Goal: Information Seeking & Learning: Check status

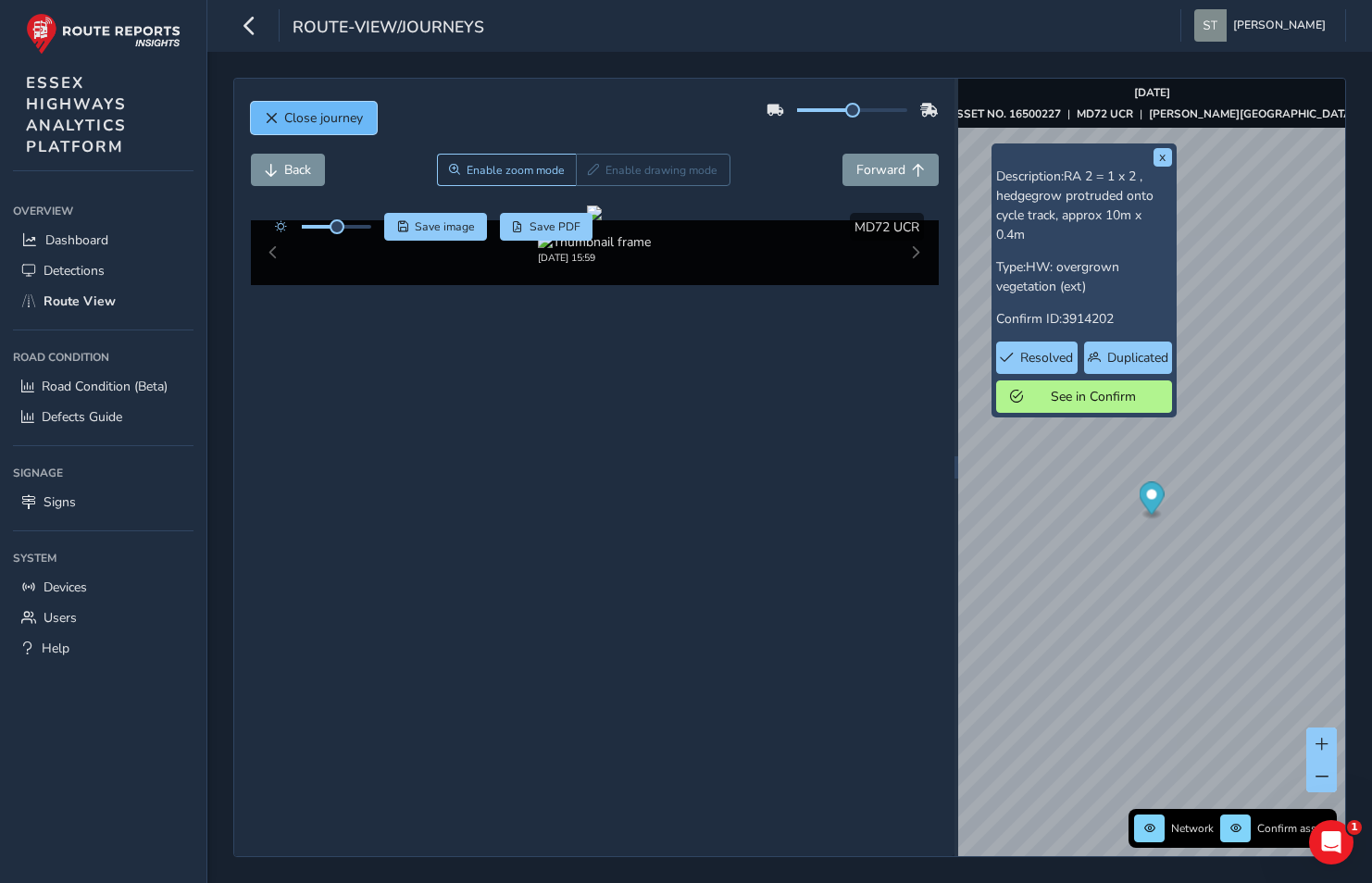
click at [322, 117] on span "Close journey" at bounding box center [324, 118] width 79 height 18
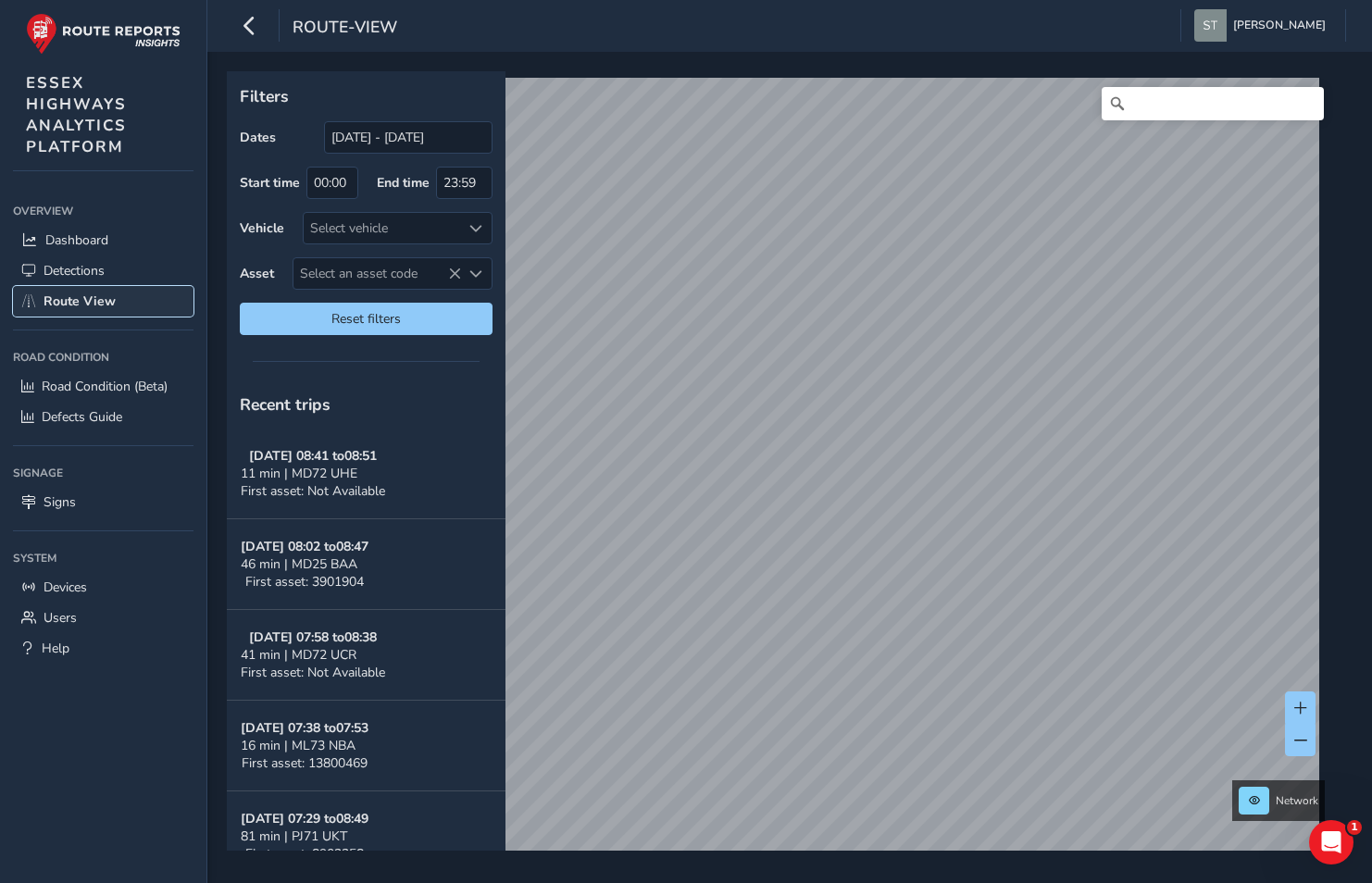
click at [107, 301] on span "Route View" at bounding box center [80, 301] width 72 height 18
click at [1146, 99] on input "Search" at bounding box center [1213, 103] width 222 height 33
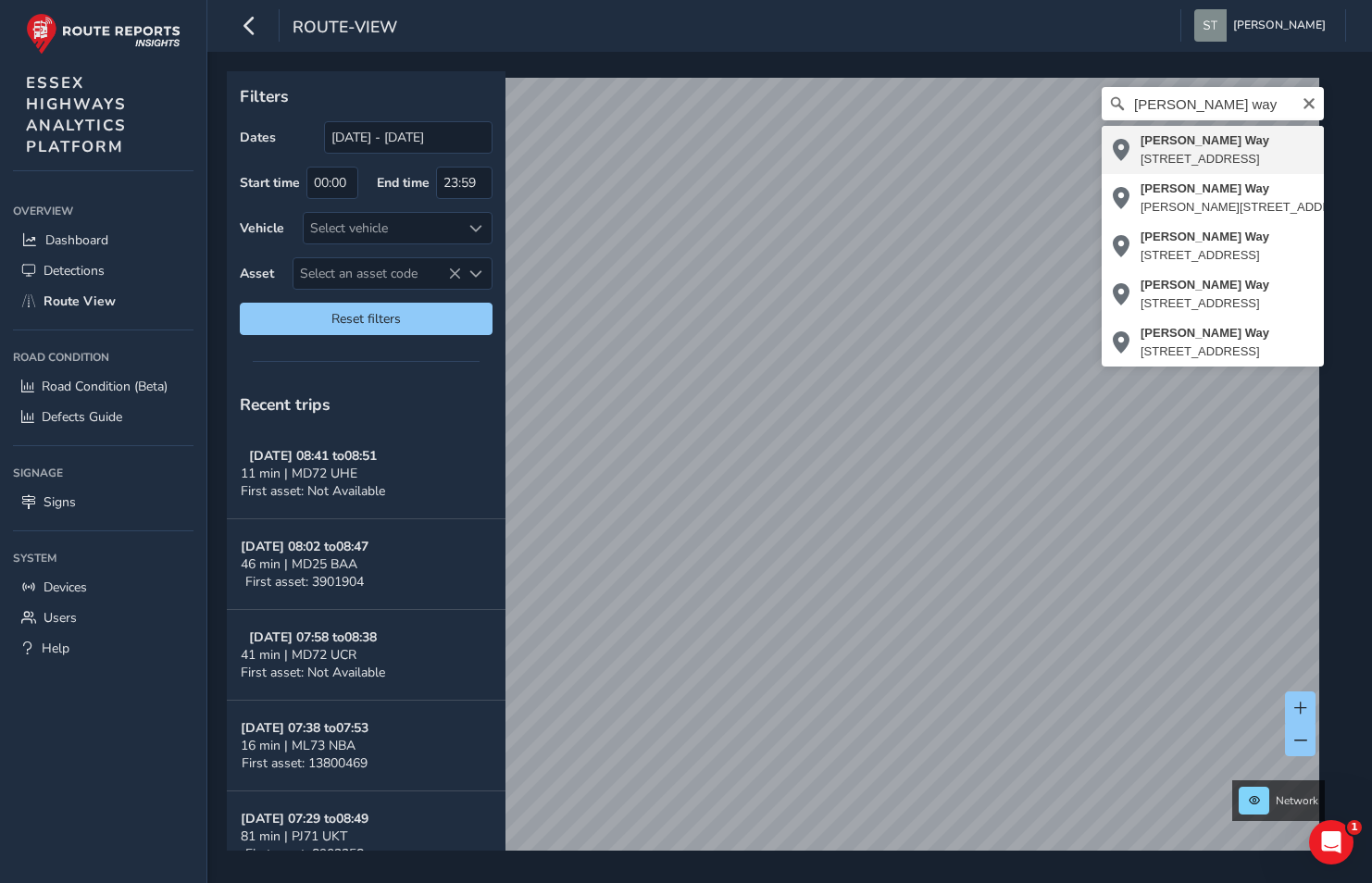
type input "[PERSON_NAME][STREET_ADDRESS]"
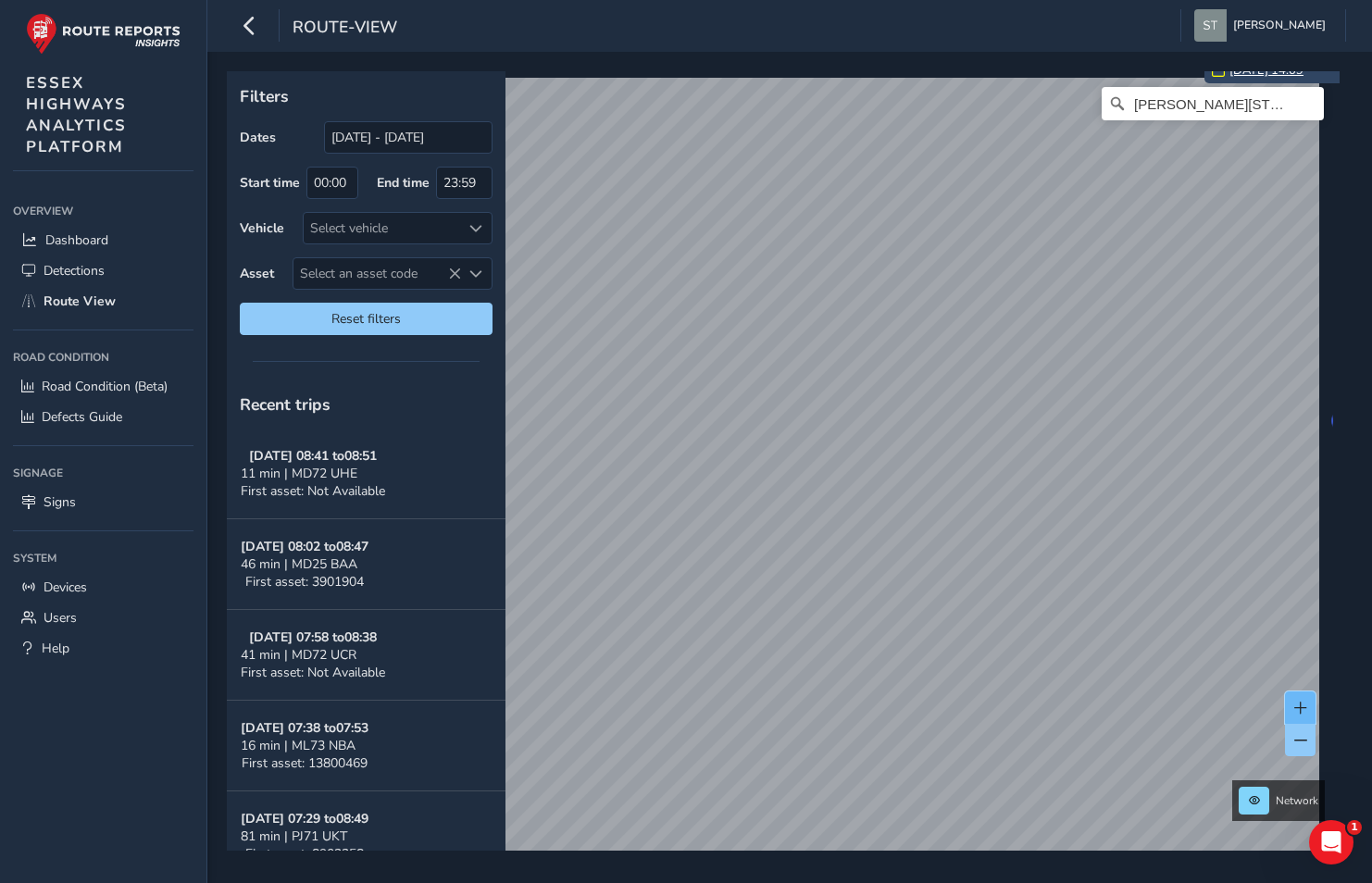
click at [1303, 702] on span at bounding box center [1301, 708] width 13 height 13
click at [1303, 693] on button at bounding box center [1301, 708] width 30 height 32
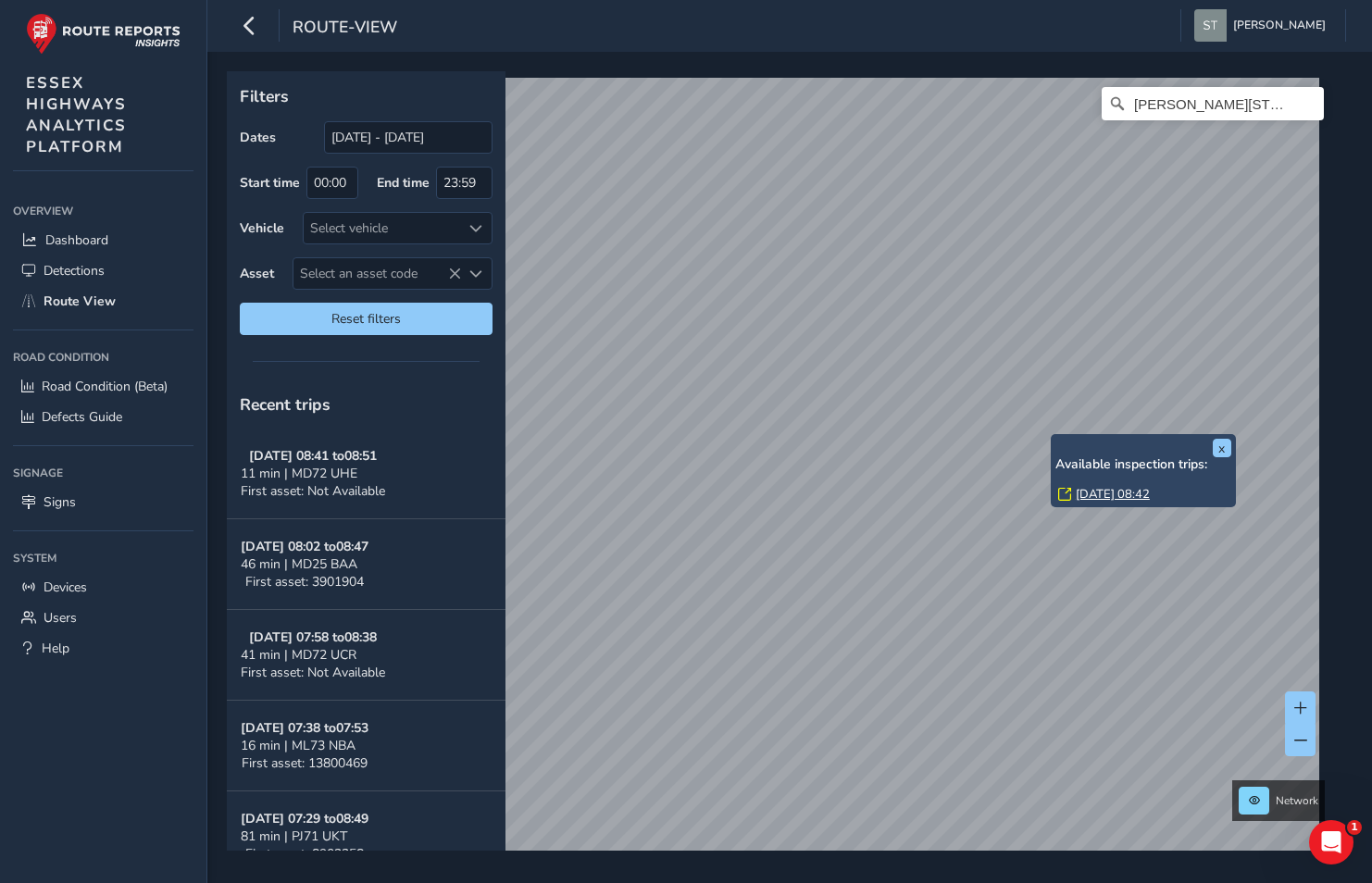
click at [1098, 494] on link "[DATE] 08:42" at bounding box center [1113, 494] width 74 height 17
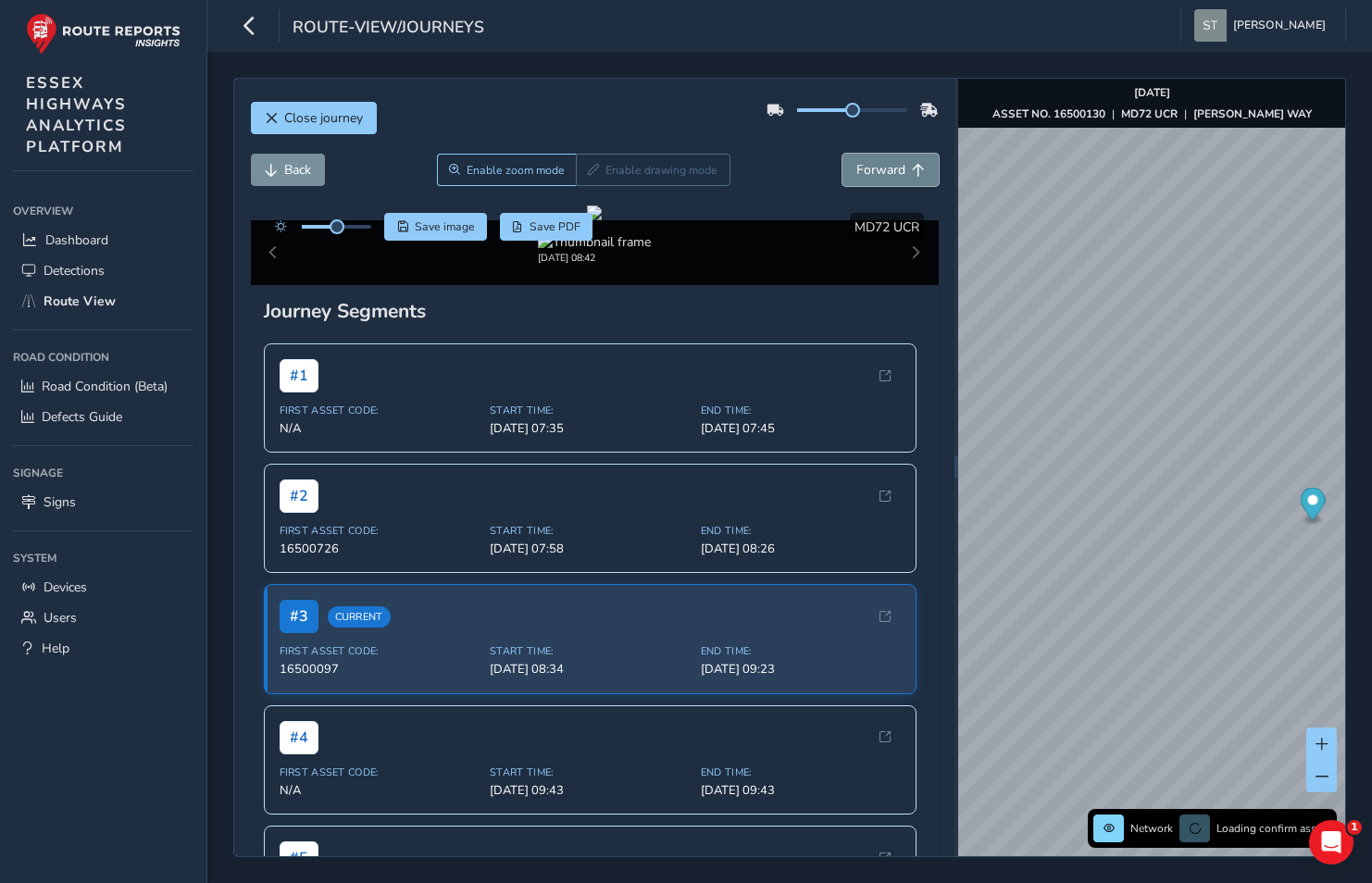
click at [872, 168] on span "Forward" at bounding box center [881, 170] width 49 height 18
click at [872, 167] on span "Forward" at bounding box center [881, 170] width 49 height 18
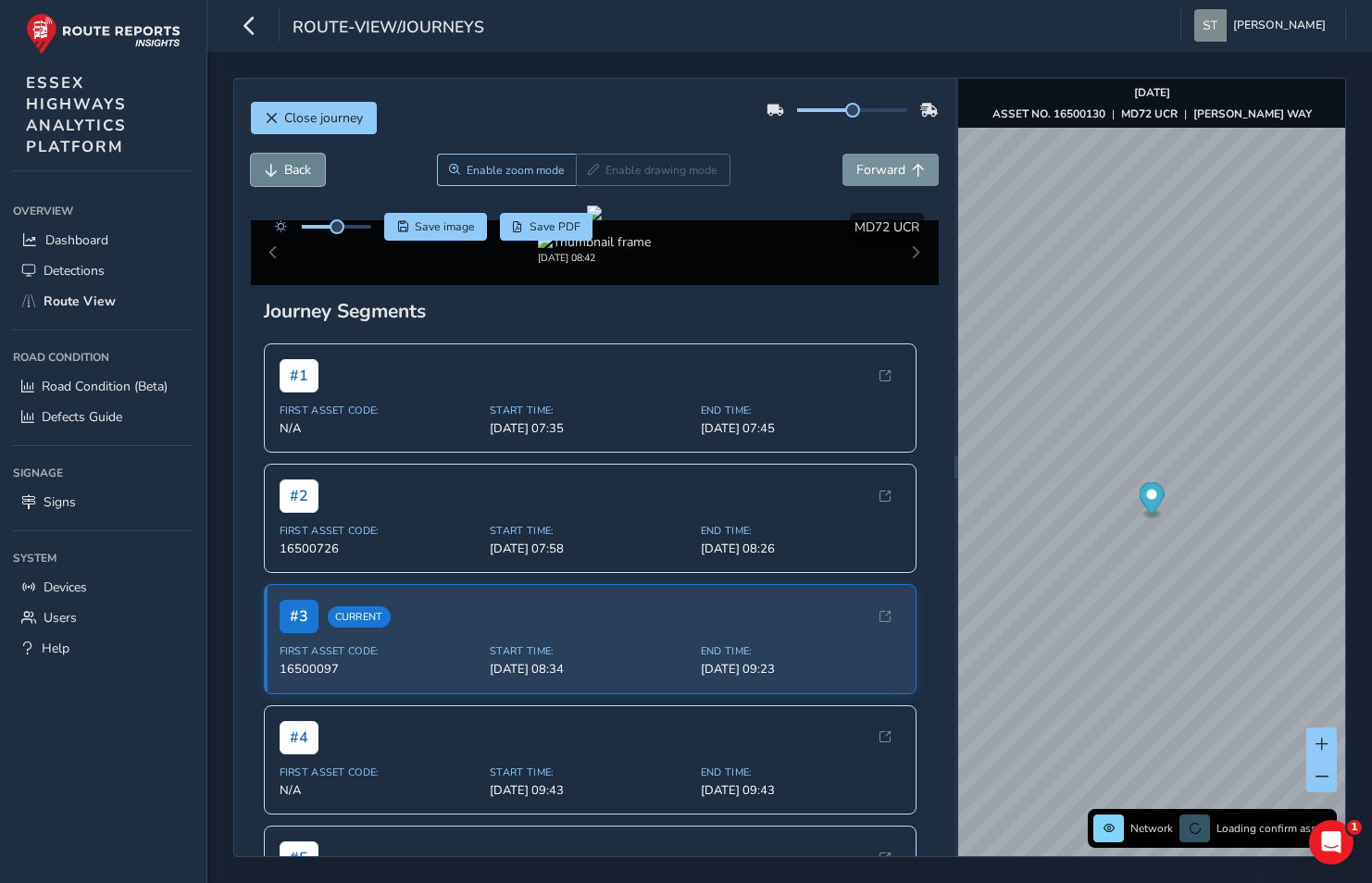
click at [305, 167] on span "Back" at bounding box center [298, 170] width 27 height 18
click at [306, 166] on span "Back" at bounding box center [298, 170] width 27 height 18
click at [306, 165] on span "Back" at bounding box center [298, 170] width 27 height 18
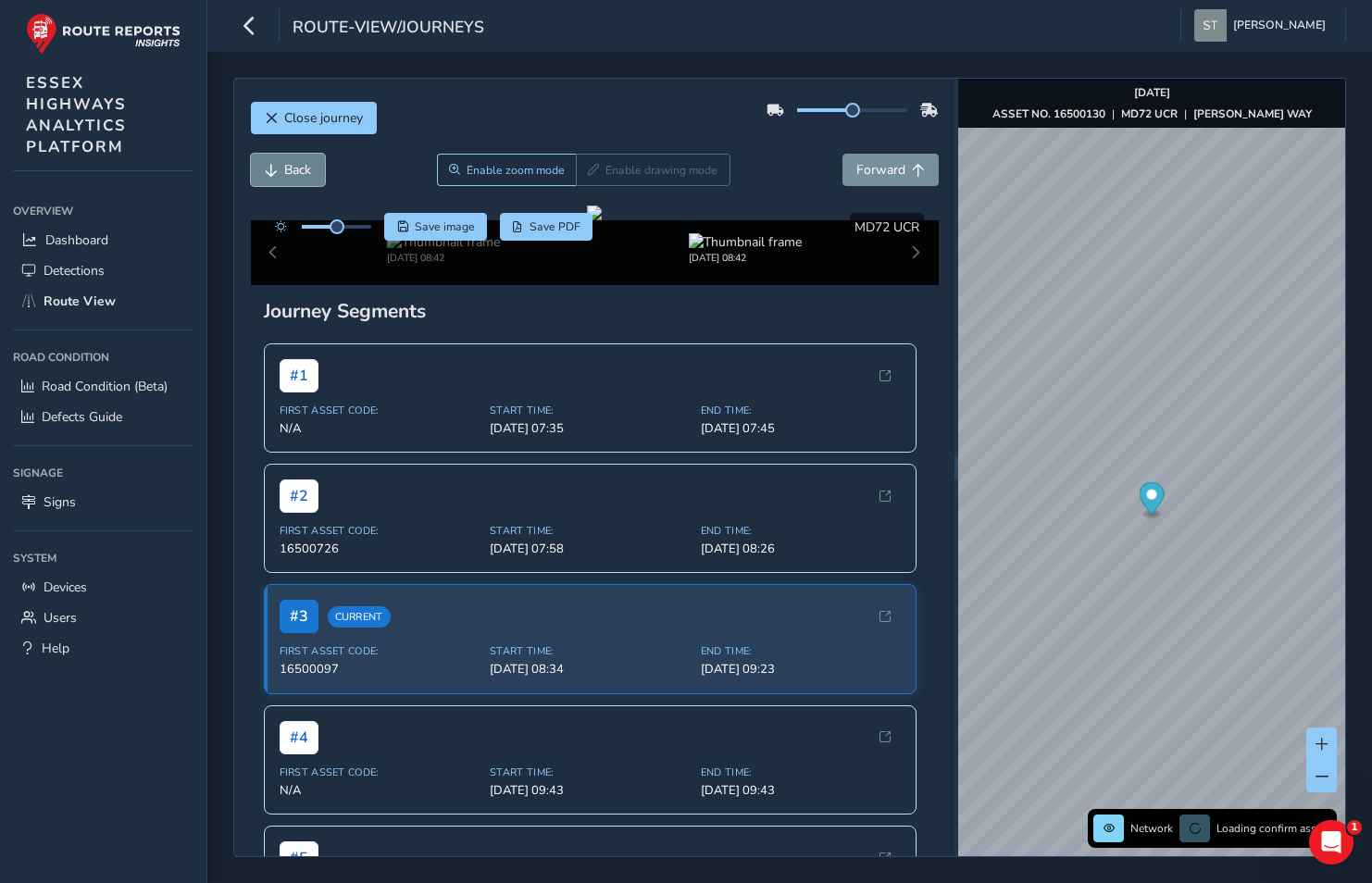
click at [306, 165] on span "Back" at bounding box center [298, 170] width 27 height 18
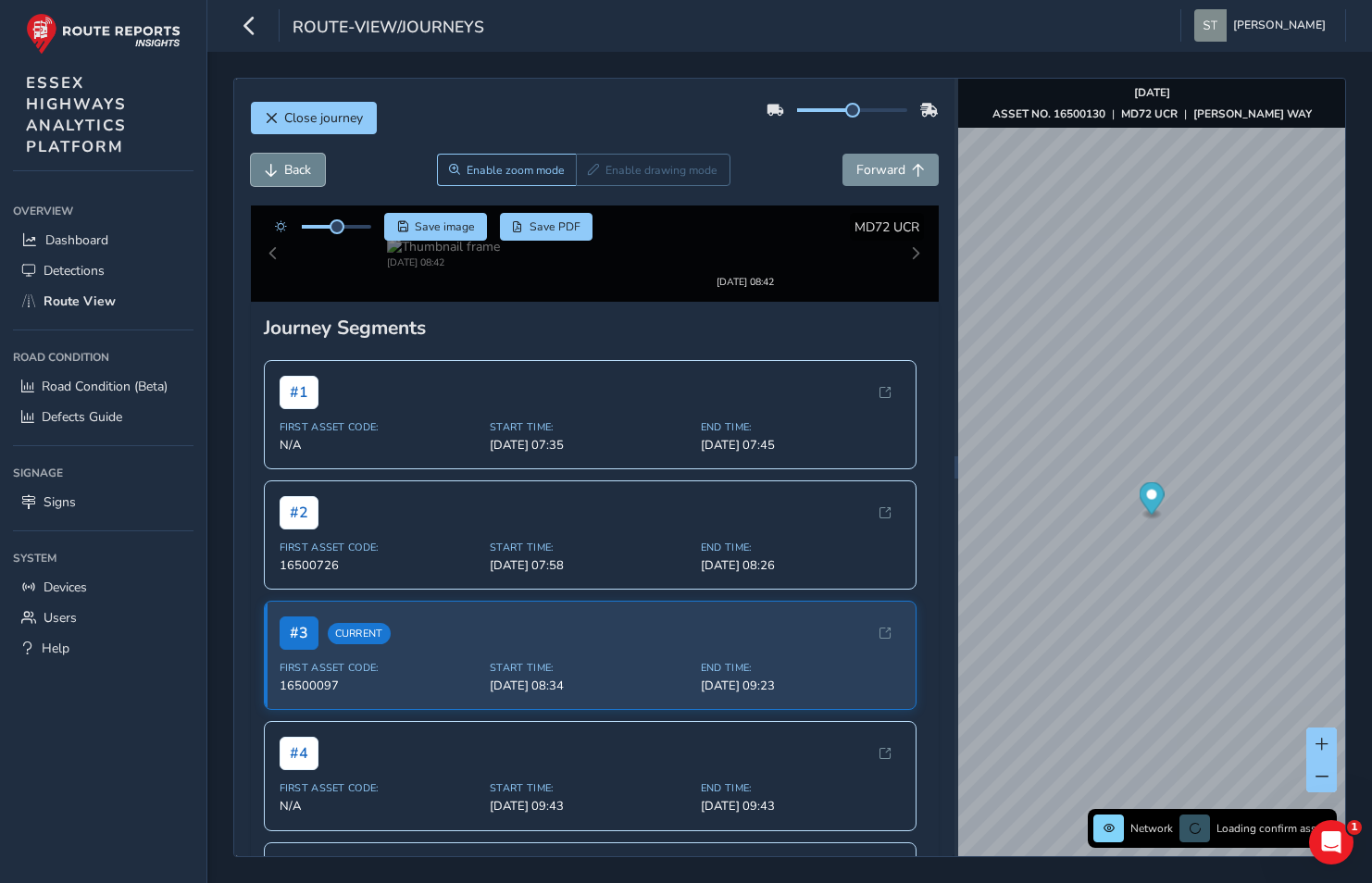
click at [306, 164] on span "Back" at bounding box center [298, 170] width 27 height 18
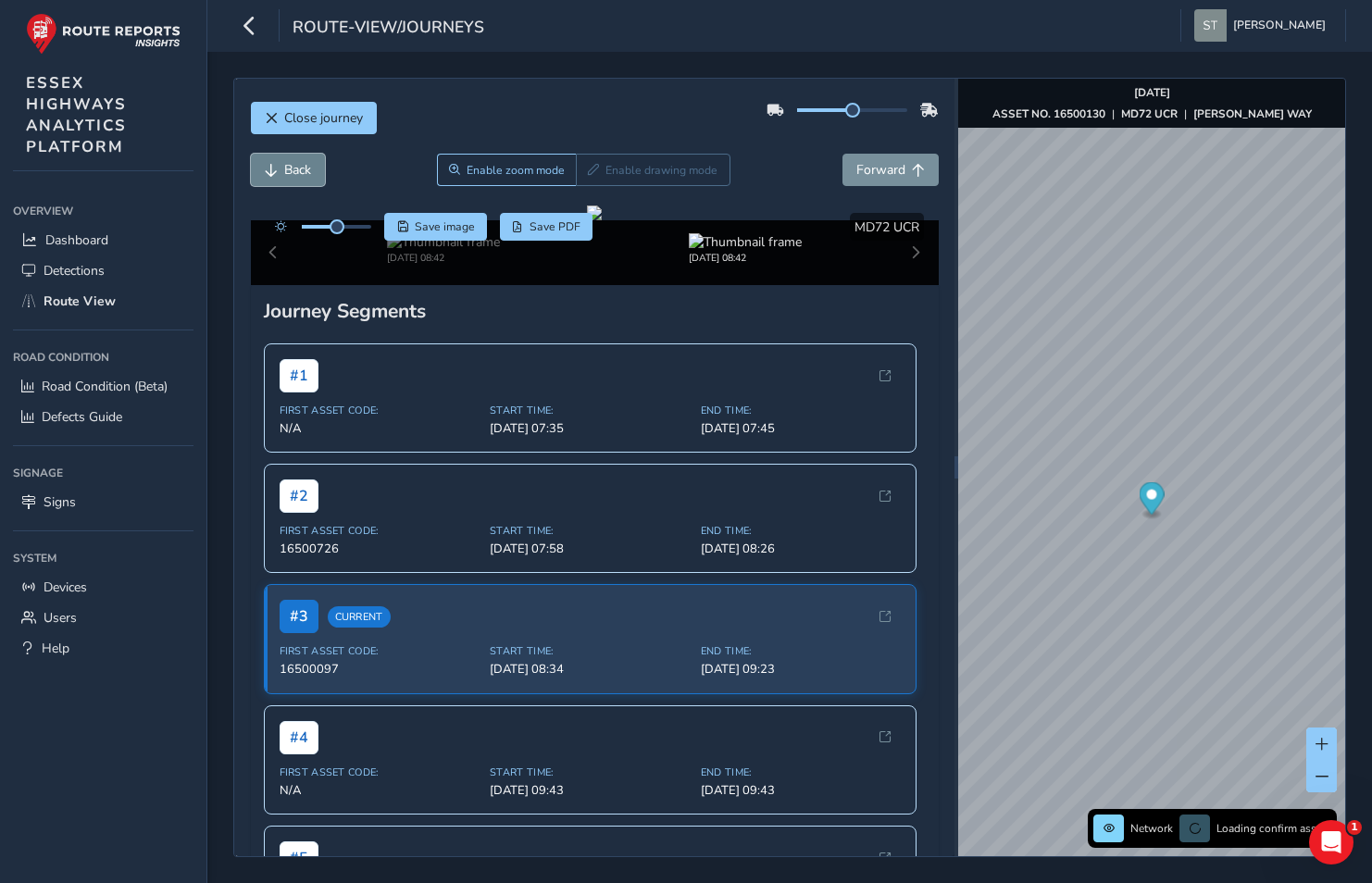
click at [306, 164] on span "Back" at bounding box center [298, 170] width 27 height 18
click at [307, 164] on span "Back" at bounding box center [298, 170] width 27 height 18
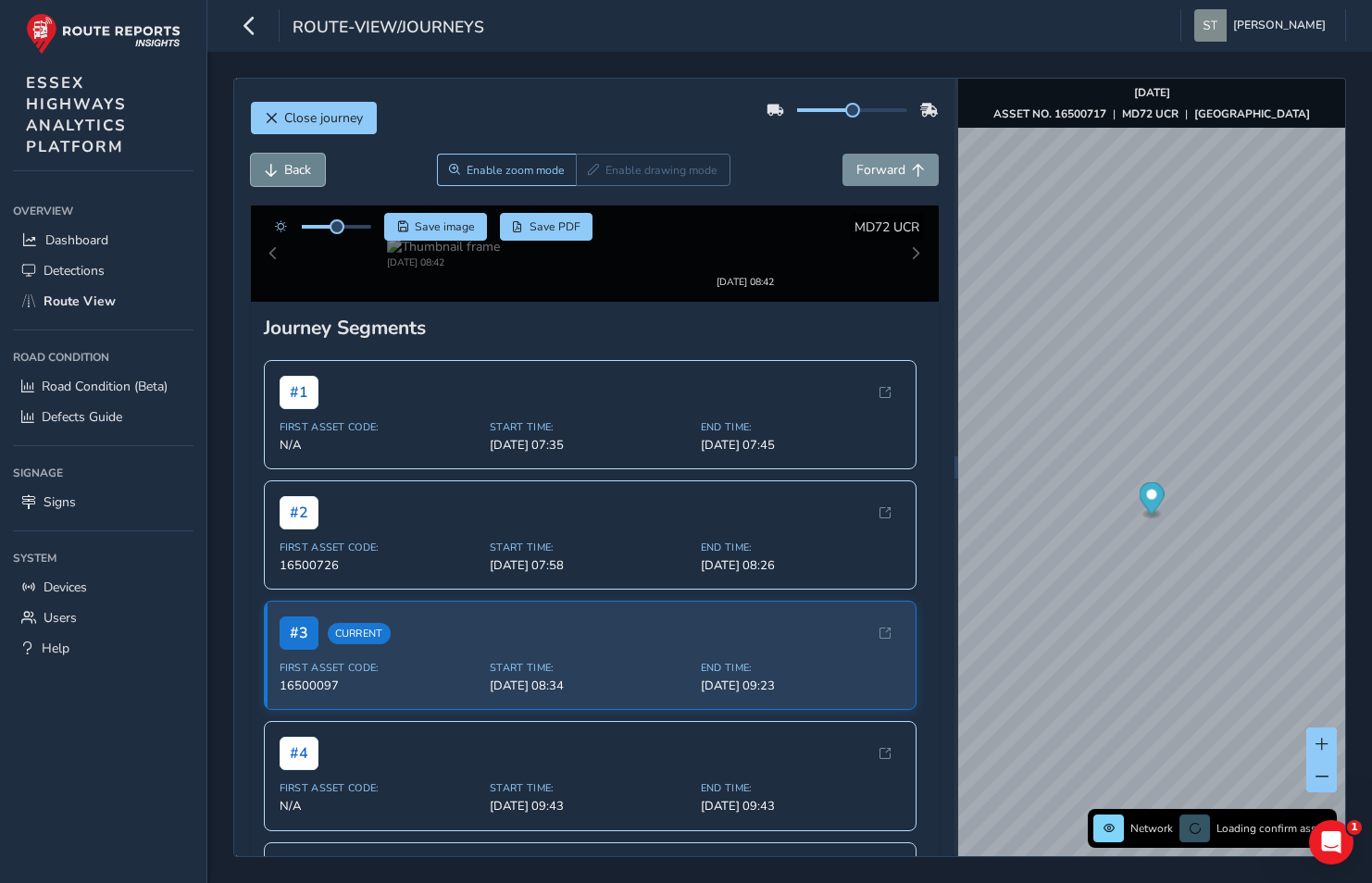
click at [307, 164] on span "Back" at bounding box center [298, 170] width 27 height 18
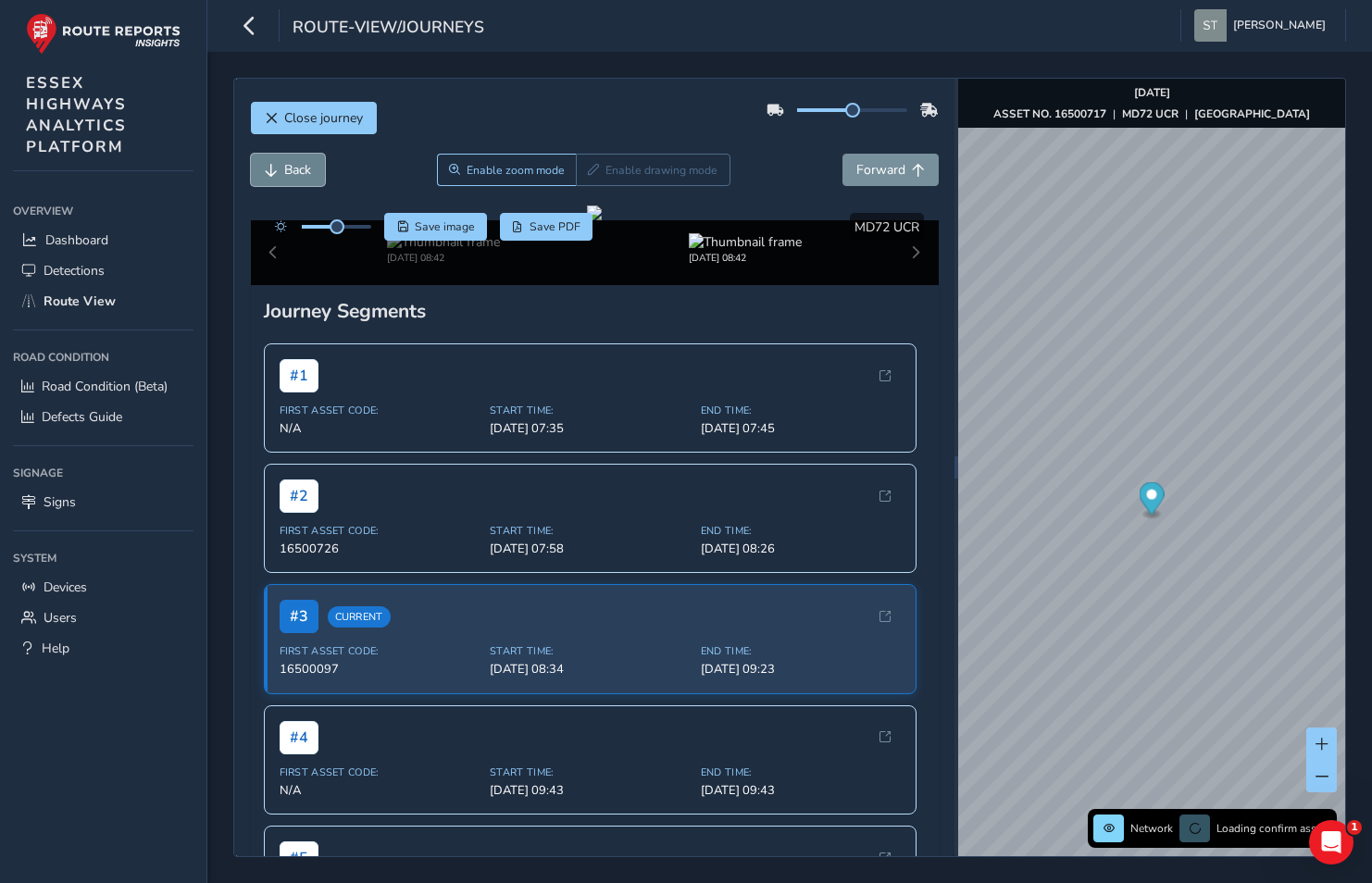
click at [307, 164] on span "Back" at bounding box center [298, 170] width 27 height 18
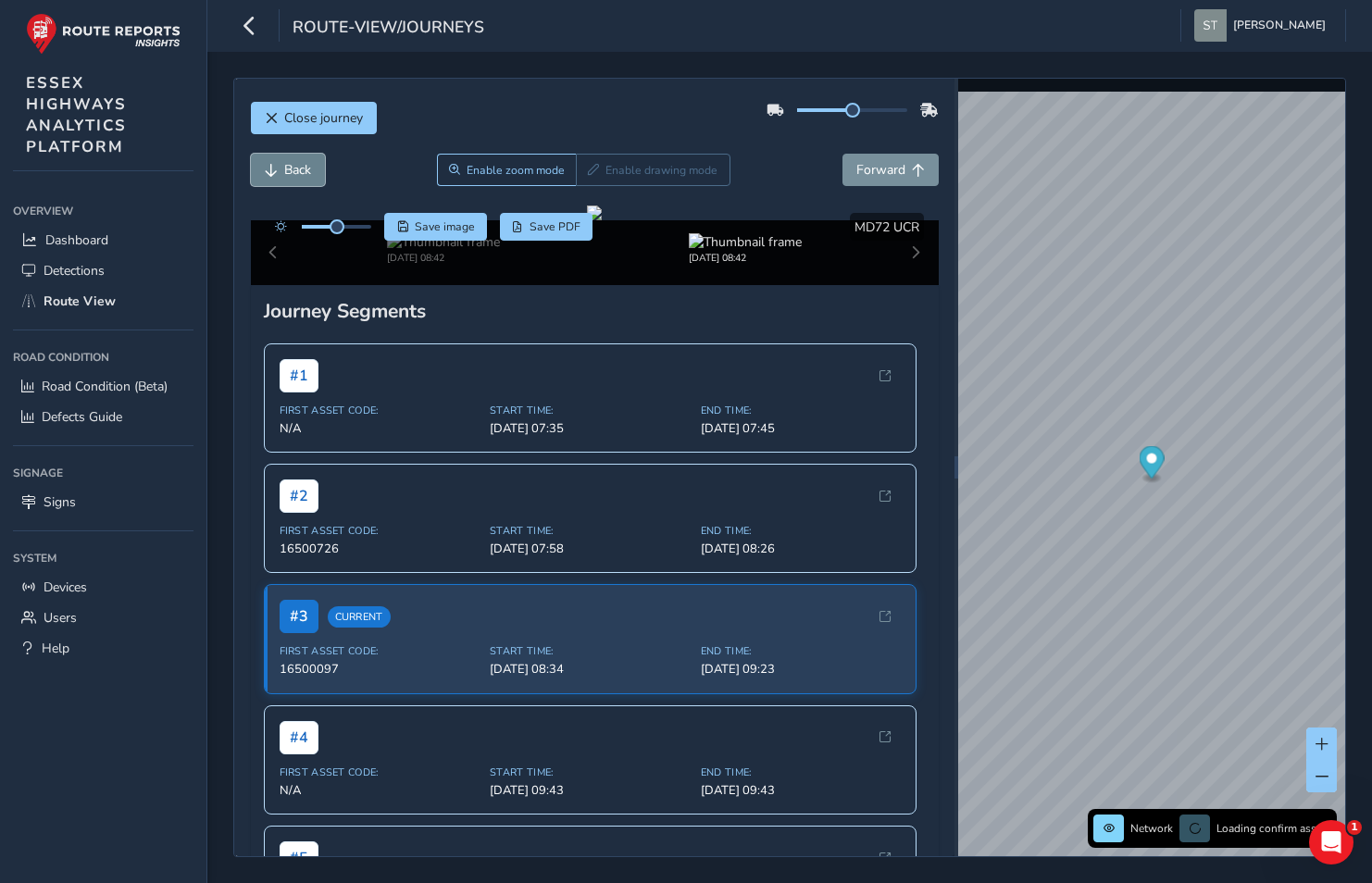
click at [307, 164] on span "Back" at bounding box center [298, 170] width 27 height 18
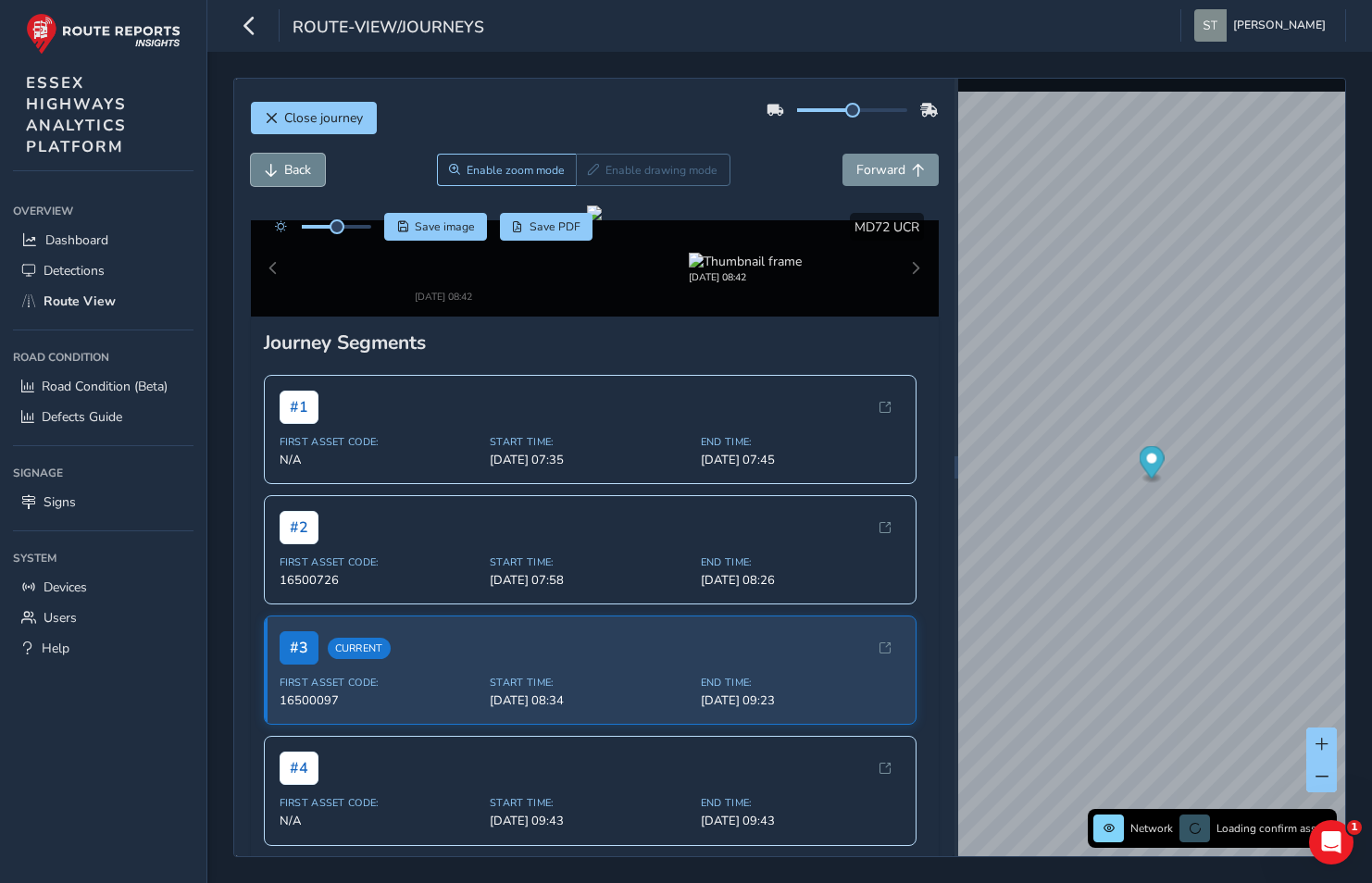
click at [307, 164] on span "Back" at bounding box center [298, 170] width 27 height 18
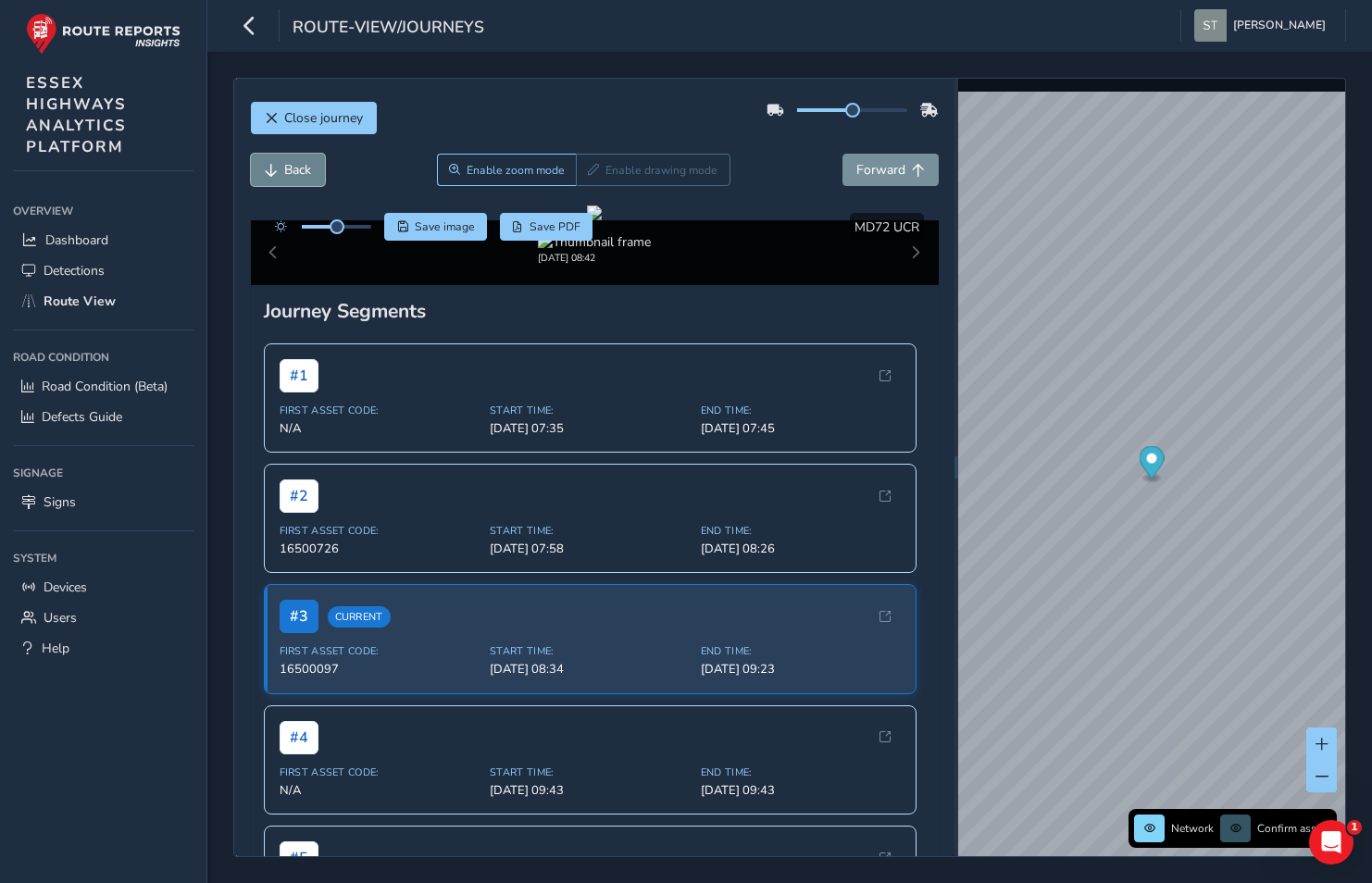
click at [294, 174] on span "Back" at bounding box center [298, 170] width 27 height 18
click at [294, 172] on span "Back" at bounding box center [298, 170] width 27 height 18
click at [857, 177] on span "Forward" at bounding box center [881, 170] width 49 height 18
